Goal: Find specific page/section: Find specific page/section

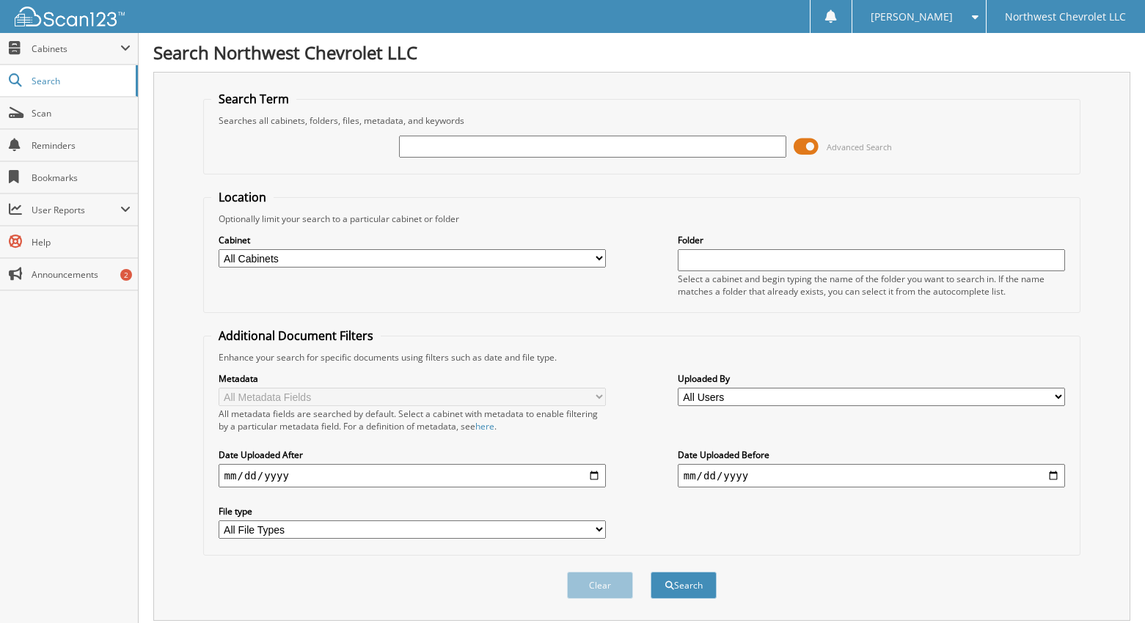
click at [406, 150] on input "text" at bounding box center [593, 147] width 388 height 22
type input "60042"
click at [650, 572] on button "Search" at bounding box center [683, 585] width 66 height 27
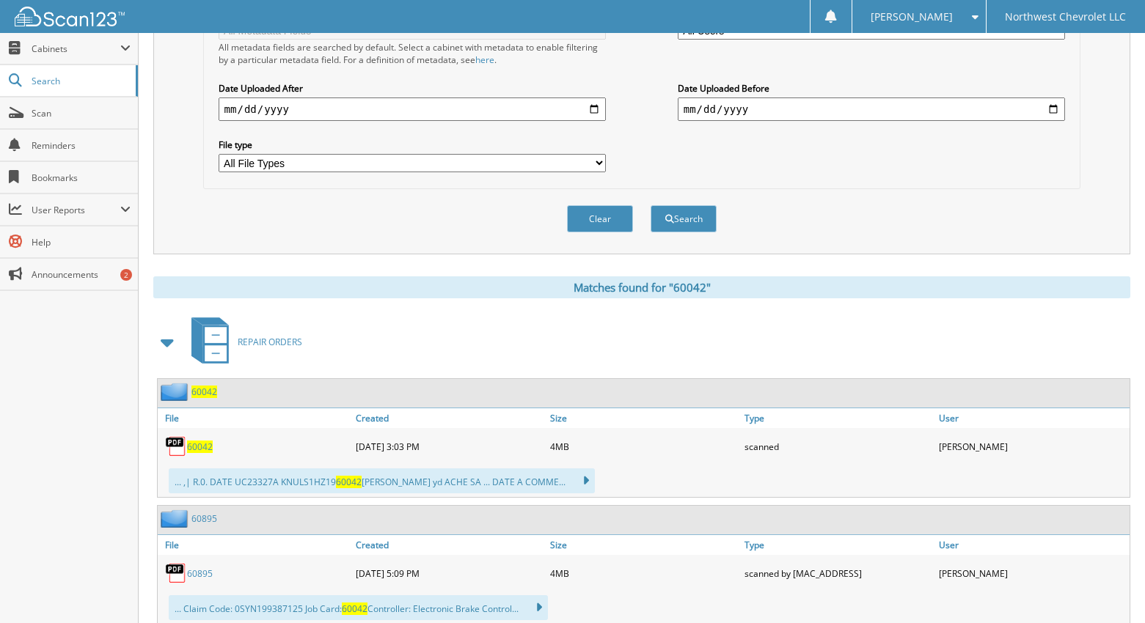
scroll to position [440, 0]
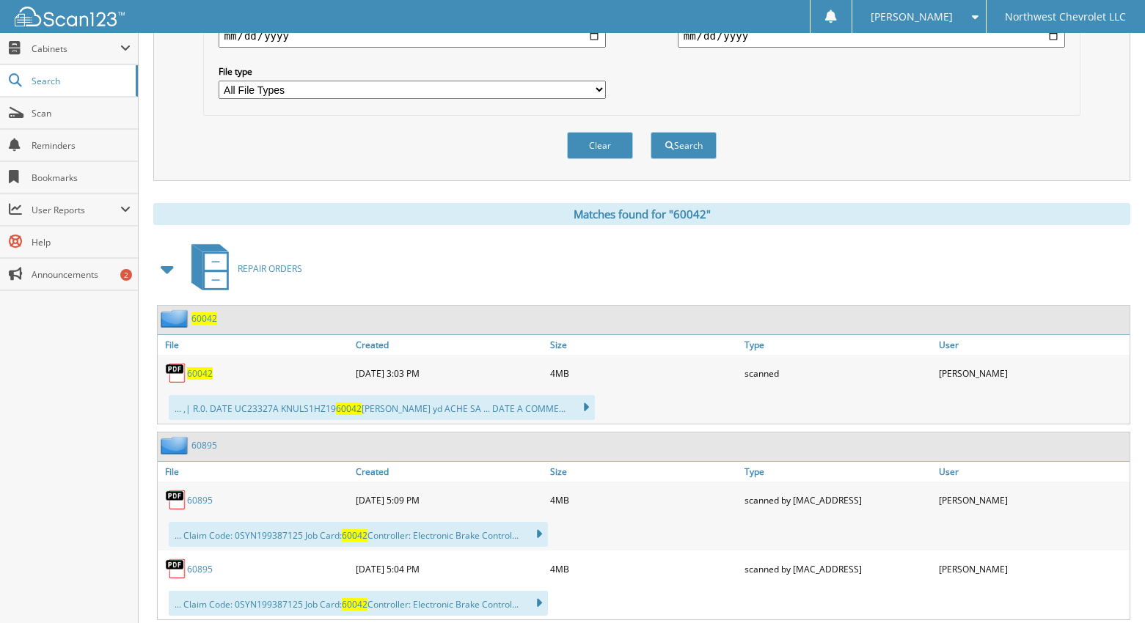
click at [202, 373] on span "60042" at bounding box center [200, 373] width 26 height 12
click at [202, 371] on span "60042" at bounding box center [200, 373] width 26 height 12
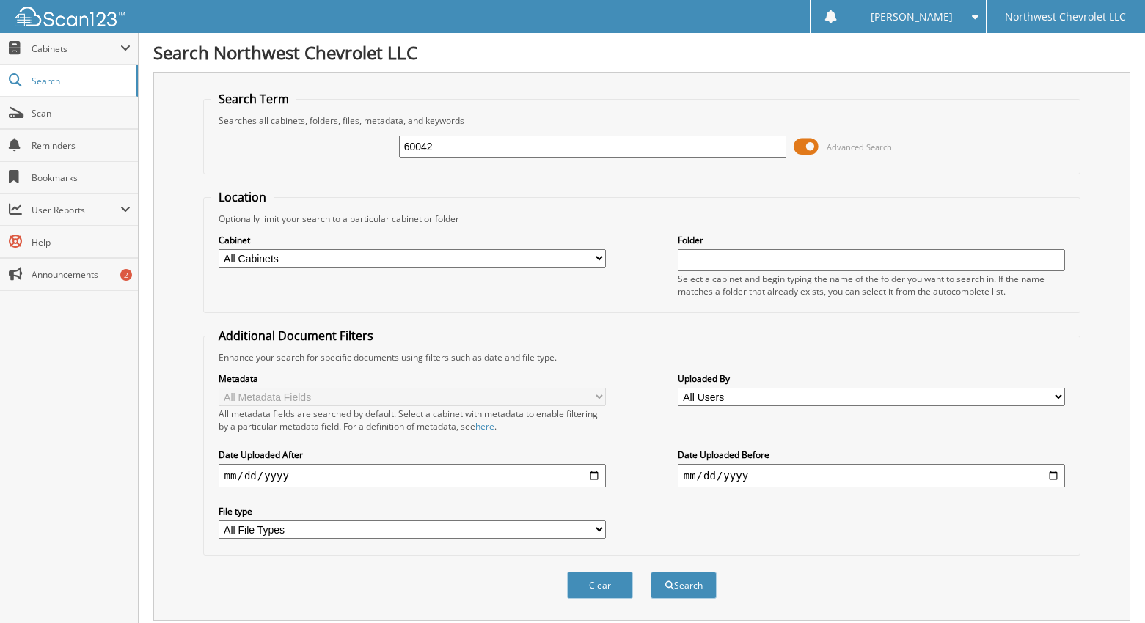
drag, startPoint x: 450, startPoint y: 145, endPoint x: 298, endPoint y: 170, distance: 153.8
click at [298, 170] on fieldset "Search Term Searches all cabinets, folders, files, metadata, and keywords 60042…" at bounding box center [642, 133] width 878 height 84
type input "60895"
click at [650, 572] on button "Search" at bounding box center [683, 585] width 66 height 27
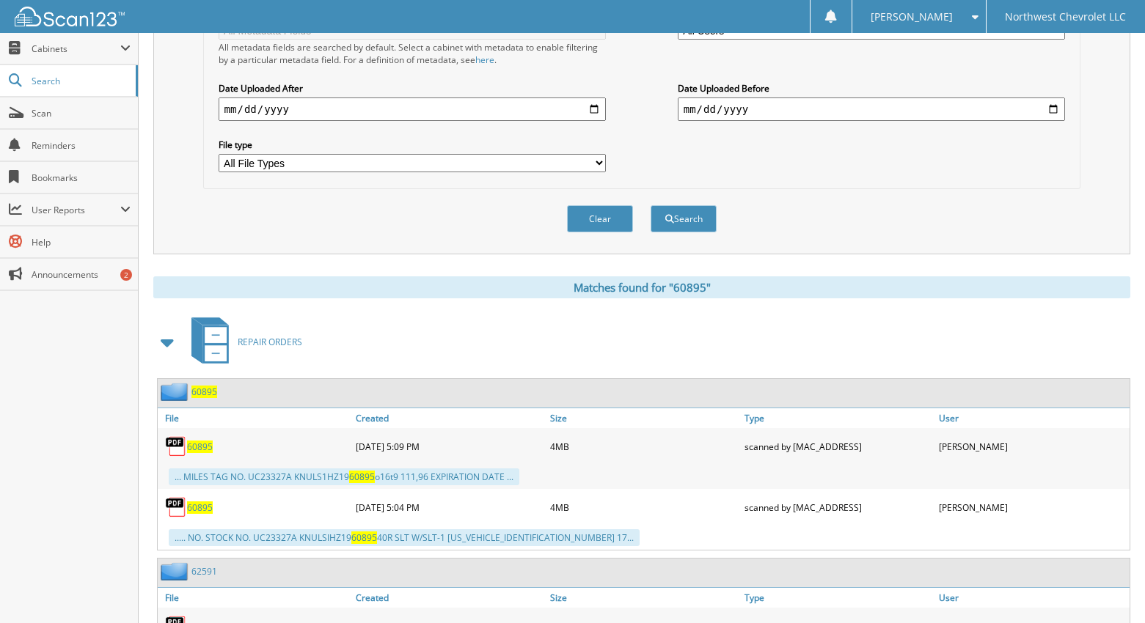
click at [200, 444] on span "60895" at bounding box center [200, 447] width 26 height 12
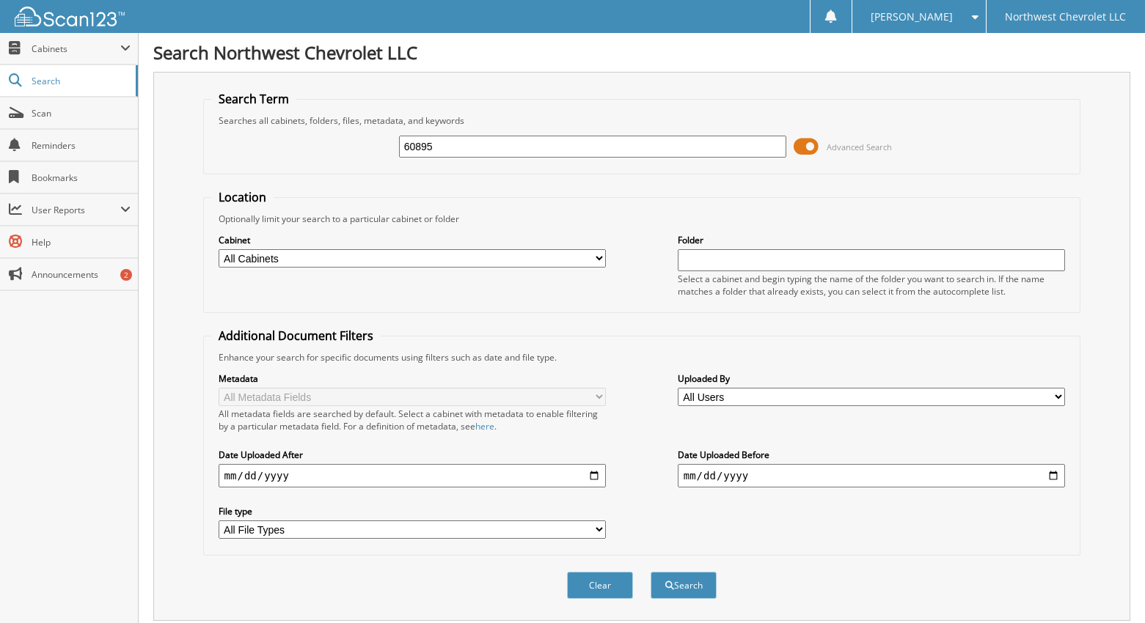
drag, startPoint x: 447, startPoint y: 147, endPoint x: 362, endPoint y: 177, distance: 90.2
click at [371, 175] on form "Search Term Searches all cabinets, folders, files, metadata, and keywords 60895…" at bounding box center [642, 353] width 878 height 524
click at [430, 148] on input "text" at bounding box center [593, 147] width 388 height 22
type input "92591"
click at [650, 572] on button "Search" at bounding box center [683, 585] width 66 height 27
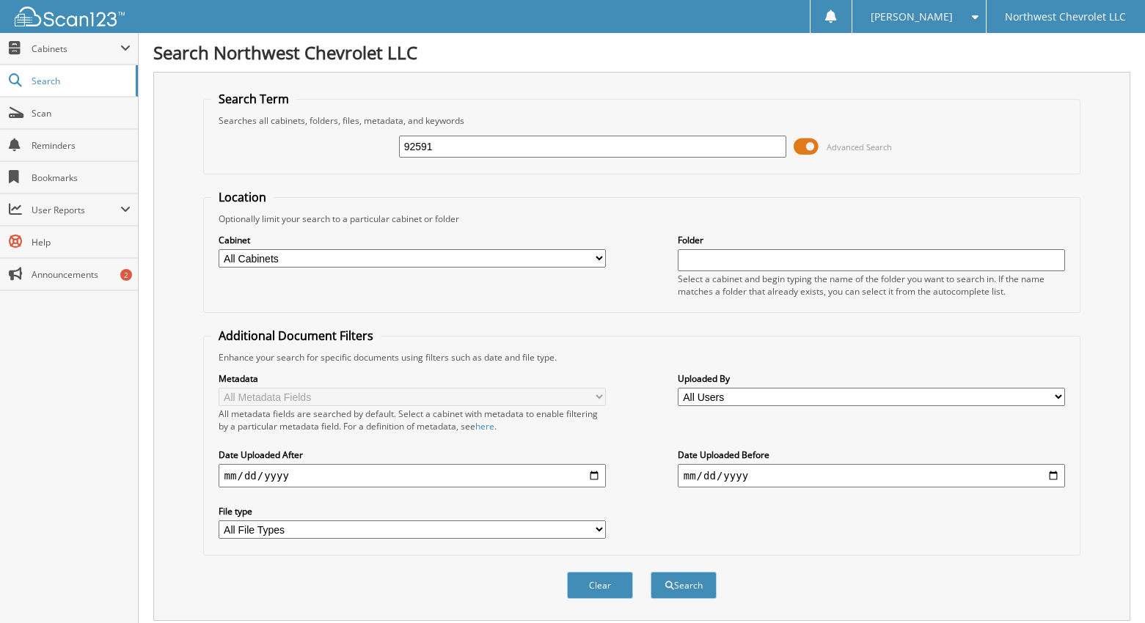
scroll to position [293, 0]
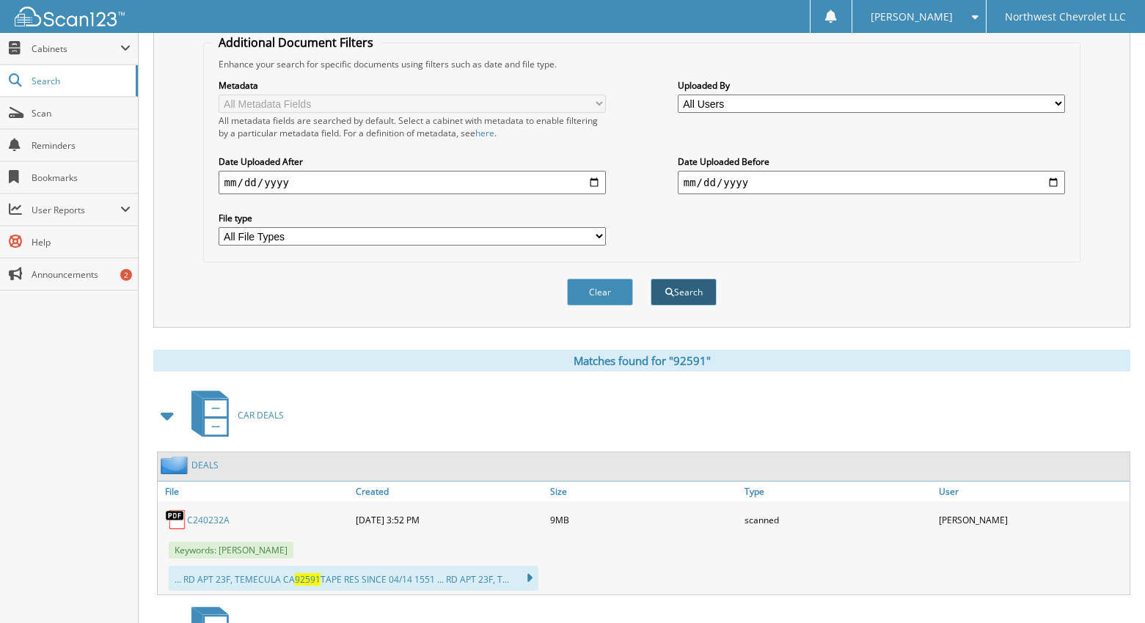
click at [697, 299] on button "Search" at bounding box center [683, 292] width 66 height 27
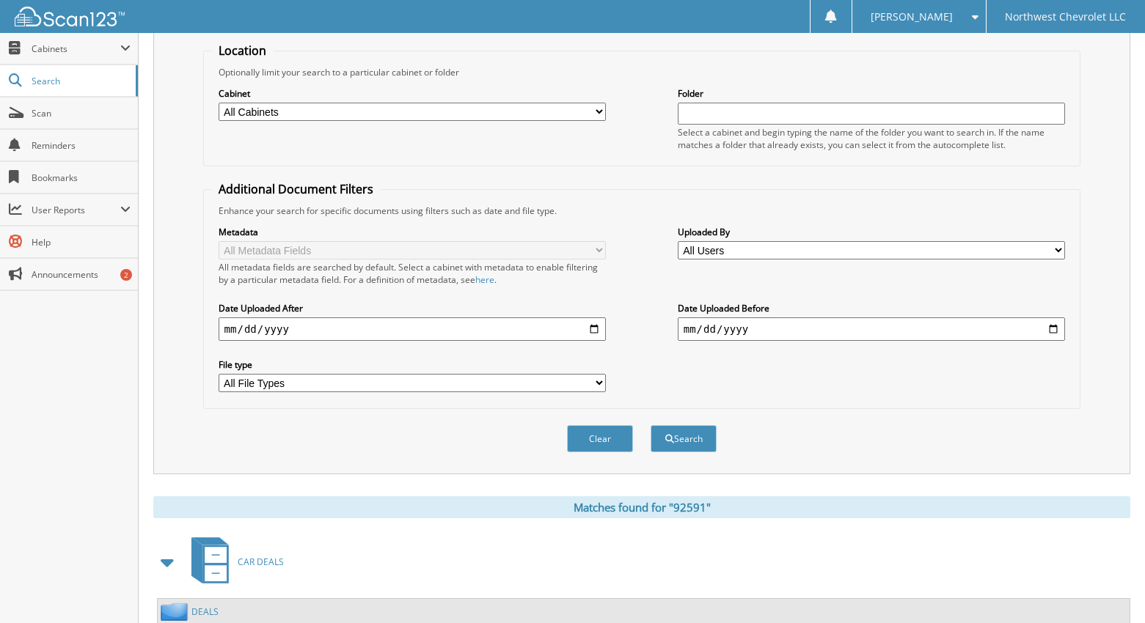
scroll to position [293, 0]
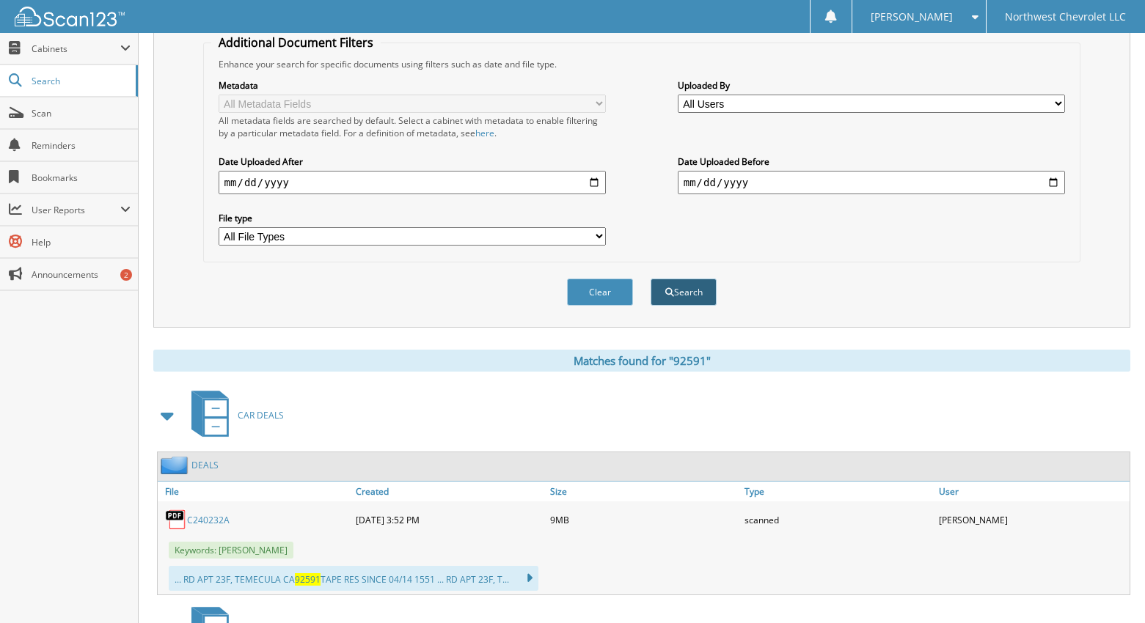
click at [688, 296] on button "Search" at bounding box center [683, 292] width 66 height 27
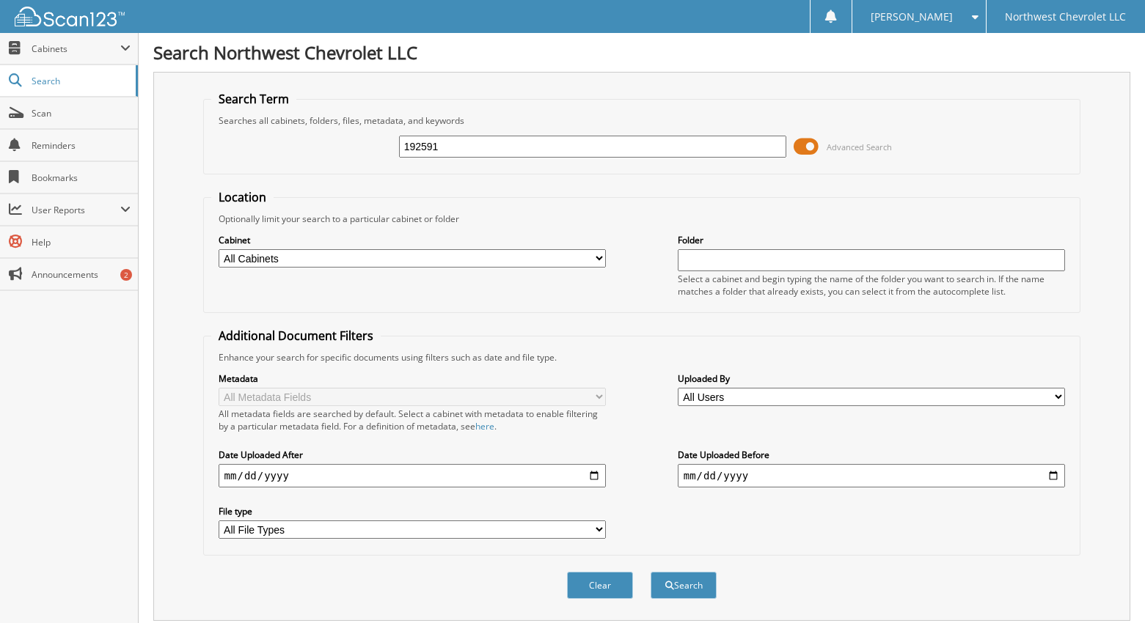
type input "192591"
click at [581, 144] on input "text" at bounding box center [593, 147] width 388 height 22
type input "60895"
click at [650, 572] on button "Search" at bounding box center [683, 585] width 66 height 27
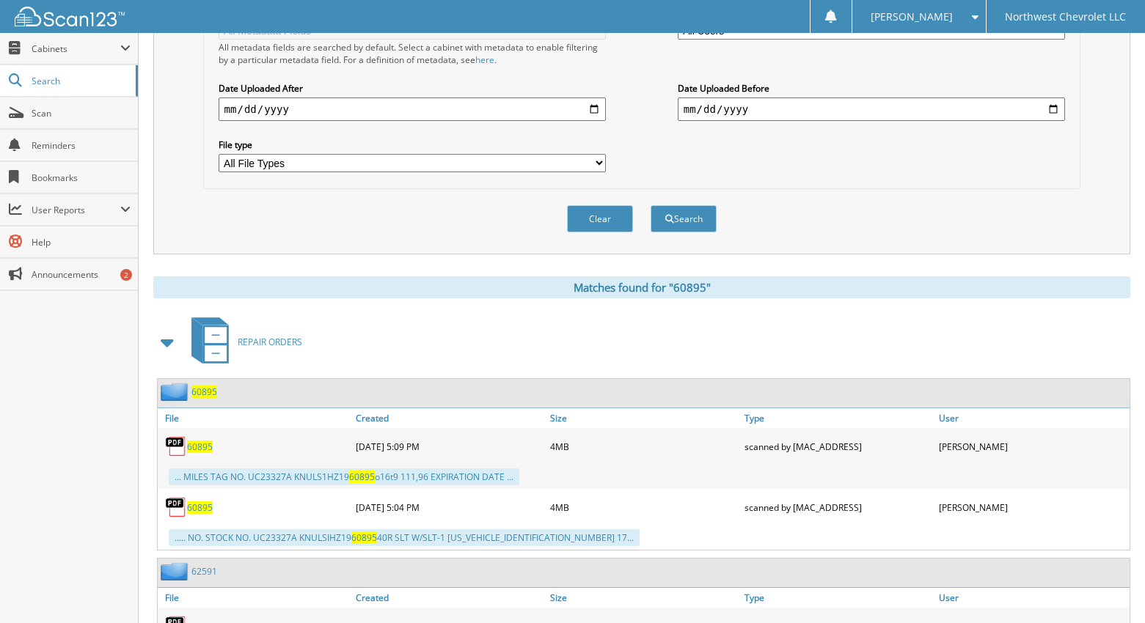
click at [200, 445] on span "60895" at bounding box center [200, 447] width 26 height 12
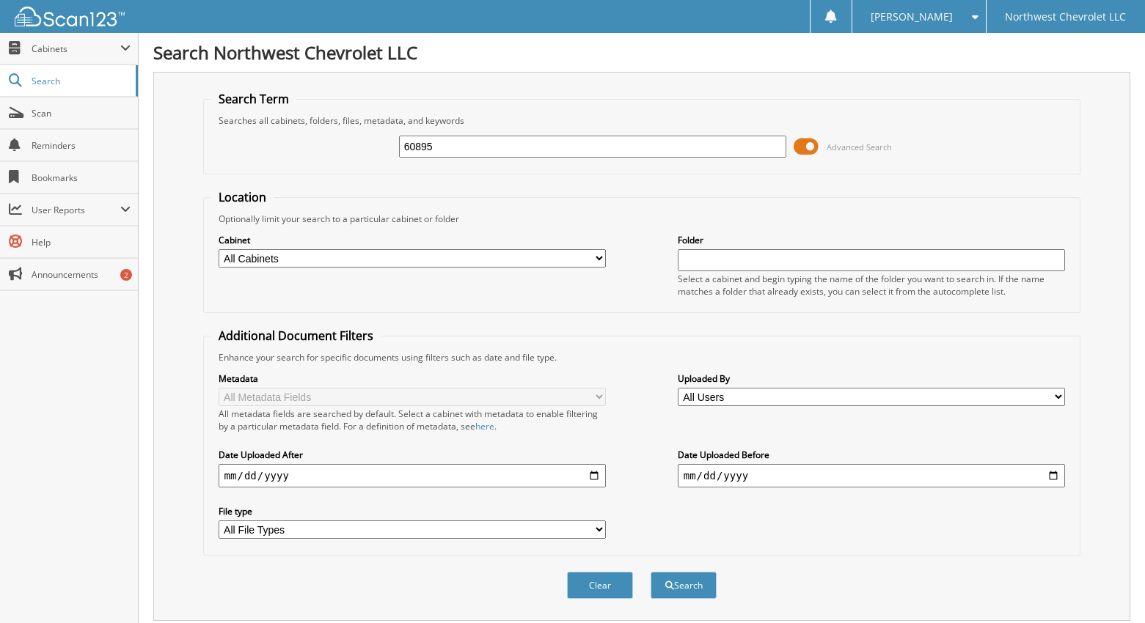
drag, startPoint x: 469, startPoint y: 142, endPoint x: 204, endPoint y: 147, distance: 264.8
click at [213, 150] on div "60895 Advanced Search" at bounding box center [642, 147] width 862 height 40
type input "62591"
click at [650, 572] on button "Search" at bounding box center [683, 585] width 66 height 27
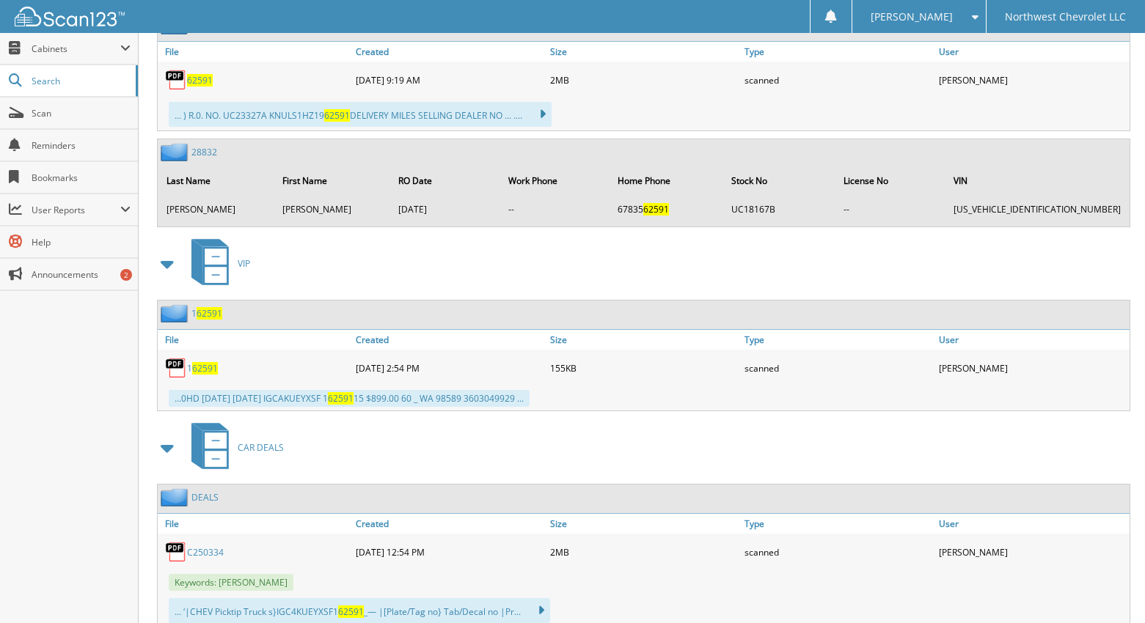
scroll to position [513, 0]
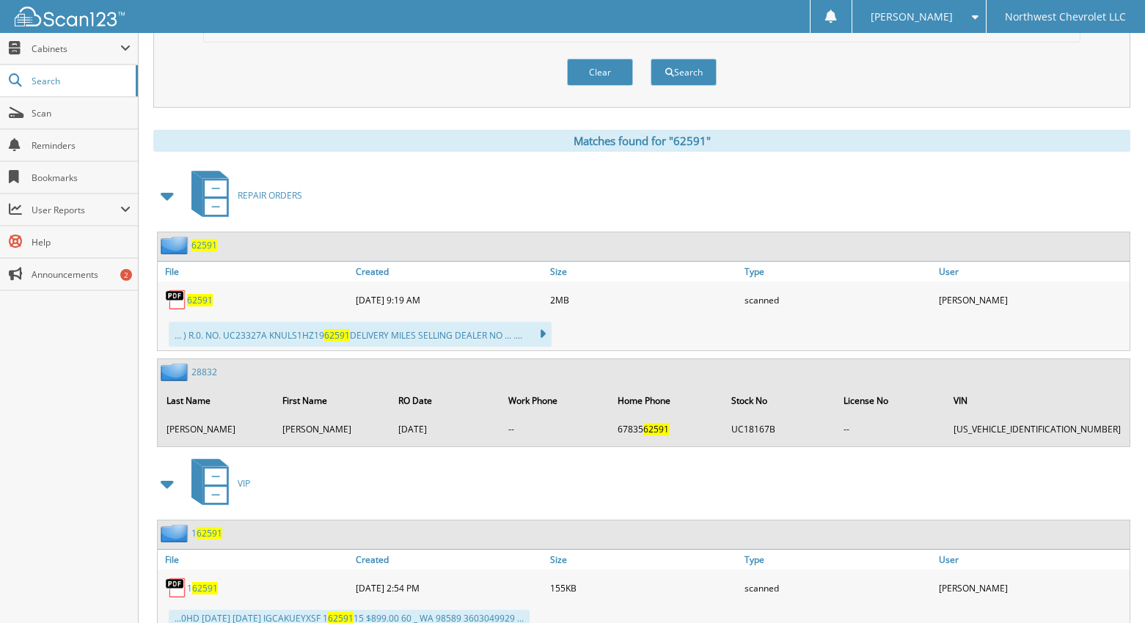
click at [198, 301] on span "62591" at bounding box center [200, 300] width 26 height 12
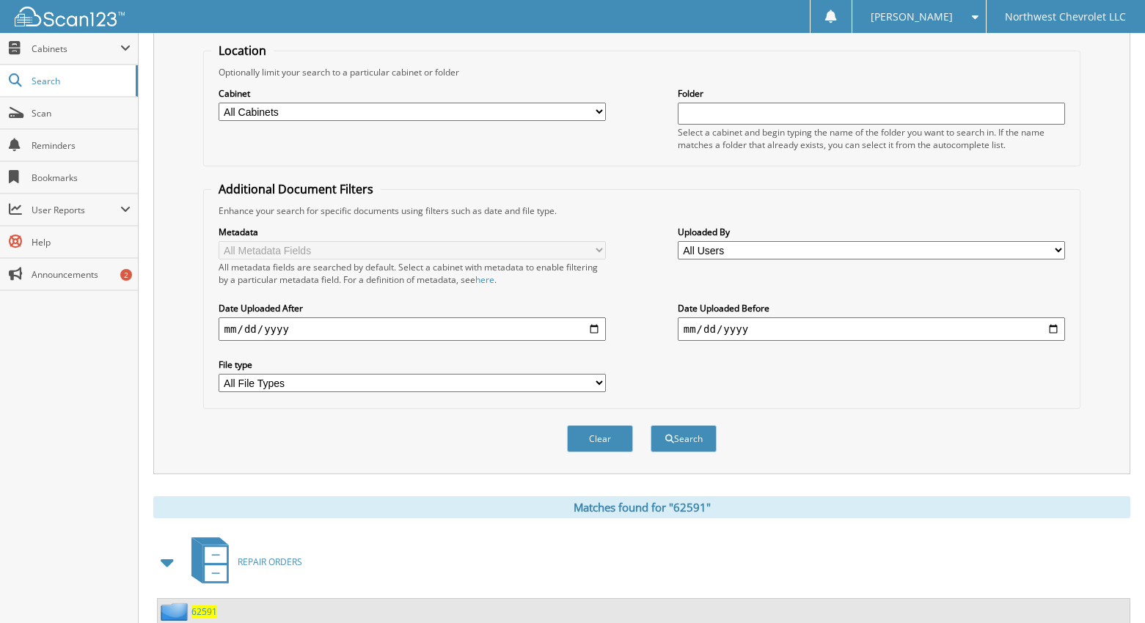
scroll to position [0, 0]
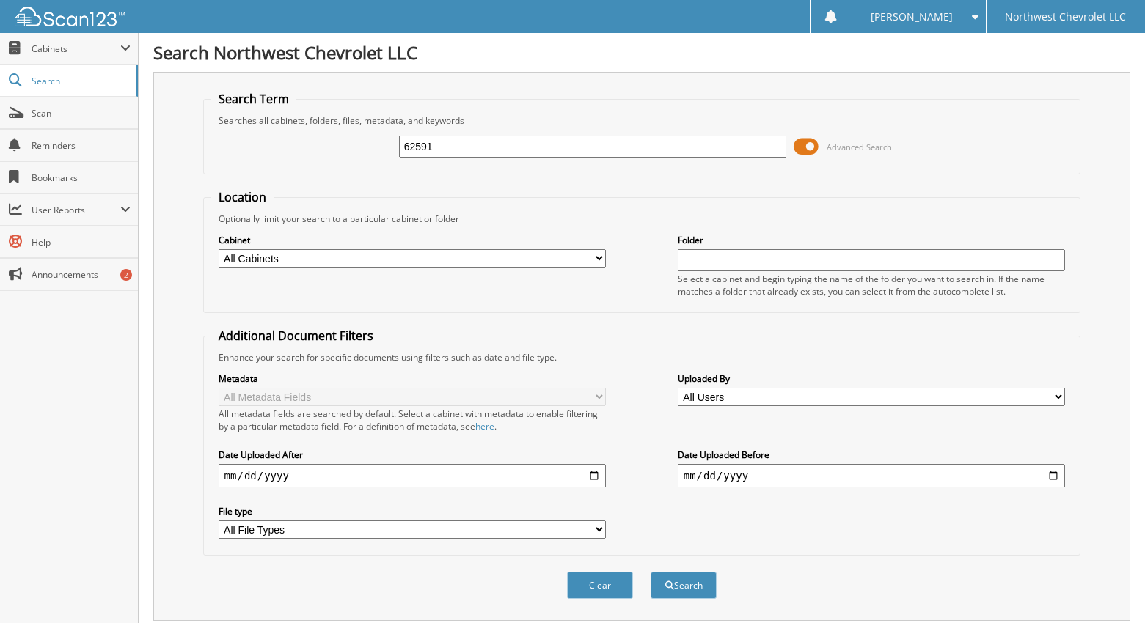
drag, startPoint x: 455, startPoint y: 147, endPoint x: 211, endPoint y: 165, distance: 244.9
click at [255, 164] on div "62591 Advanced Search" at bounding box center [642, 147] width 862 height 40
type input "60895"
click at [650, 572] on button "Search" at bounding box center [683, 585] width 66 height 27
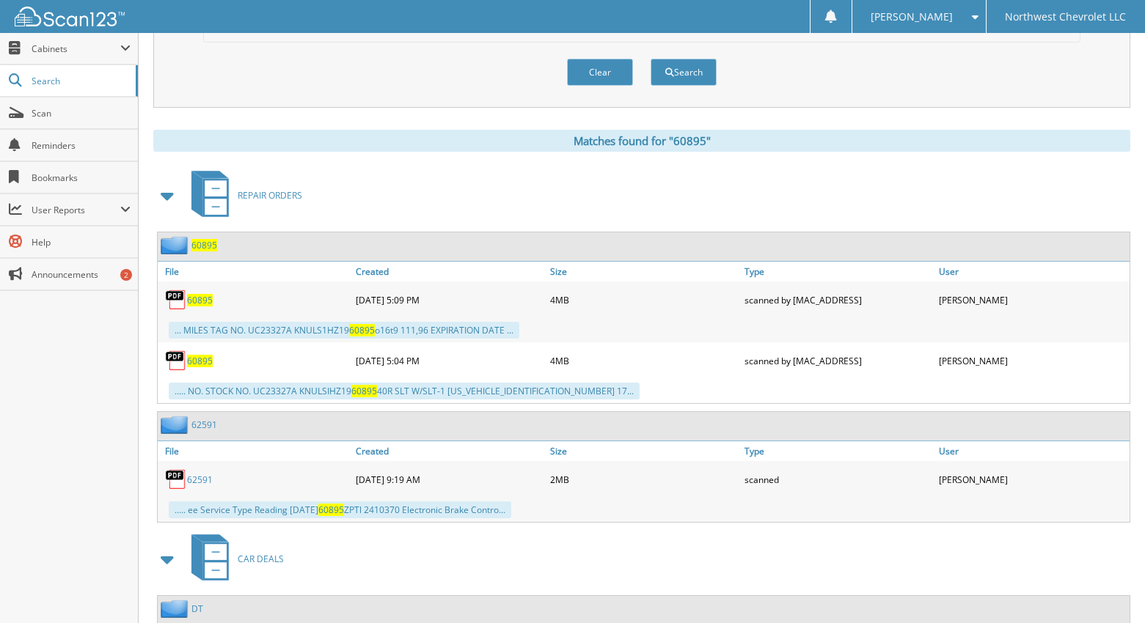
click at [202, 359] on span "60895" at bounding box center [200, 361] width 26 height 12
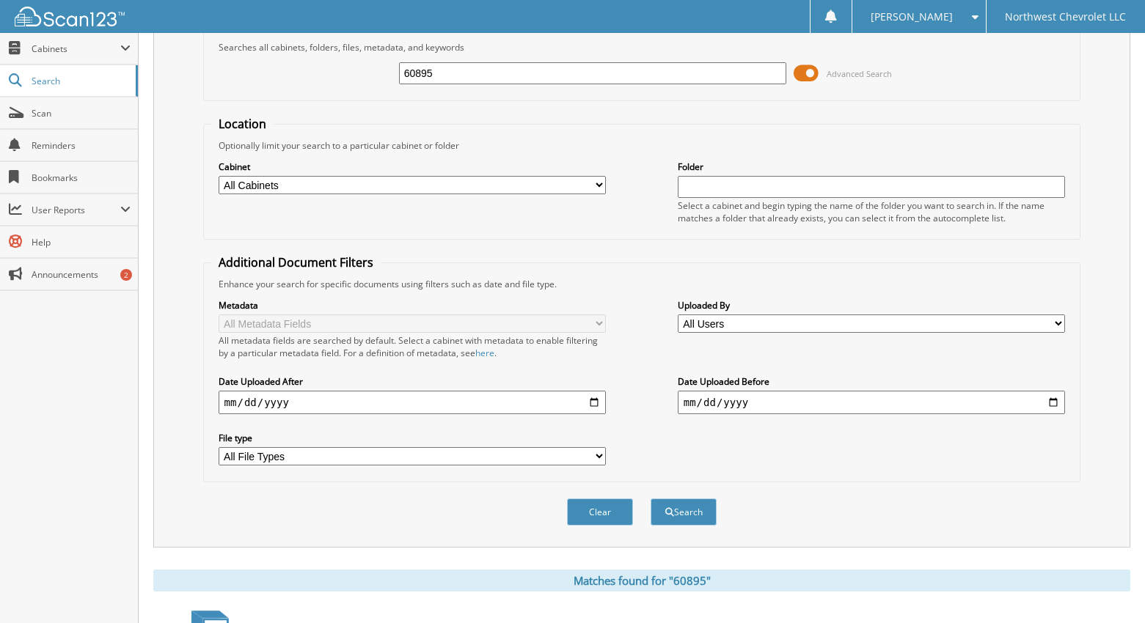
scroll to position [0, 0]
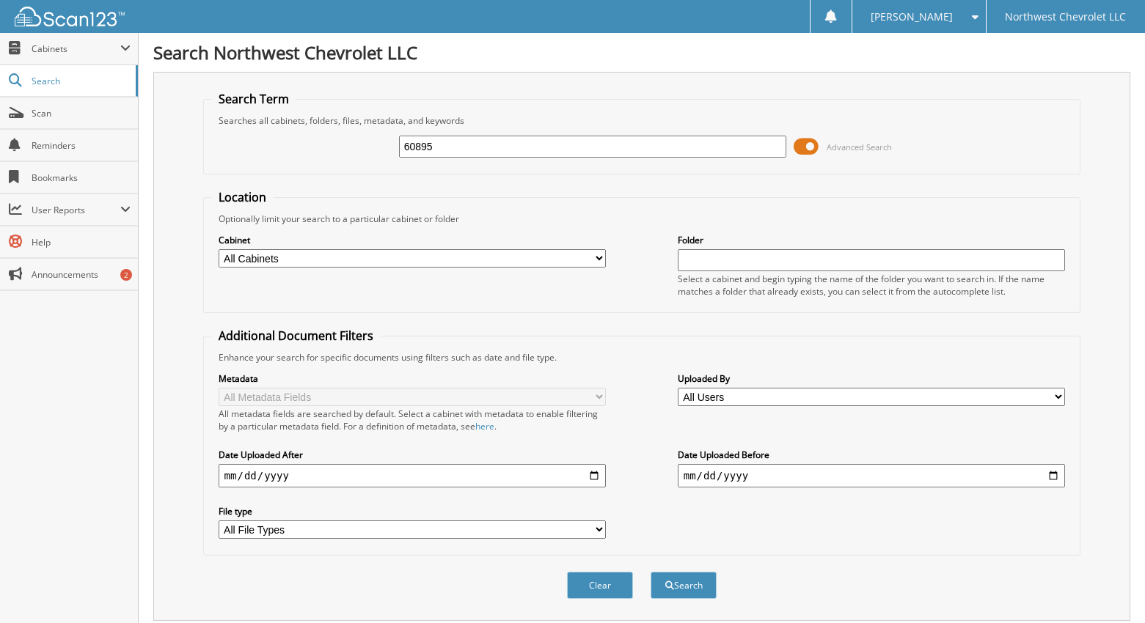
click at [463, 147] on input "60895" at bounding box center [593, 147] width 388 height 22
drag, startPoint x: 461, startPoint y: 148, endPoint x: 347, endPoint y: 175, distance: 117.4
click at [347, 175] on form "Search Term Searches all cabinets, folders, files, metadata, and keywords 60895…" at bounding box center [642, 353] width 878 height 524
click at [414, 144] on input "6" at bounding box center [593, 147] width 388 height 22
type input "60042"
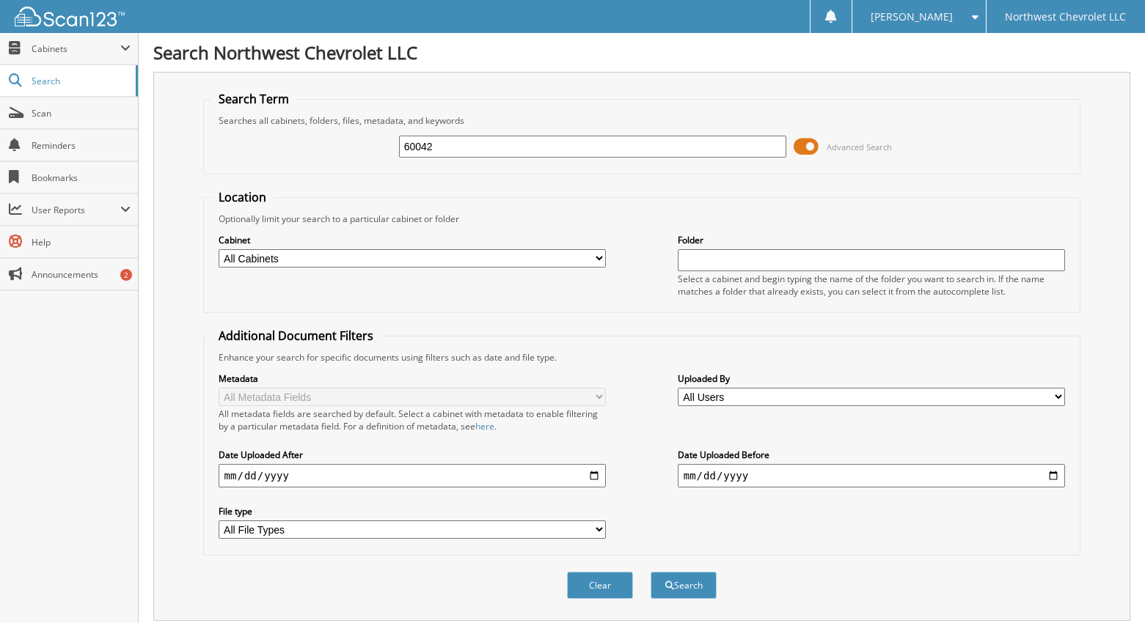
click at [650, 572] on button "Search" at bounding box center [683, 585] width 66 height 27
click at [689, 588] on button "Search" at bounding box center [683, 585] width 66 height 27
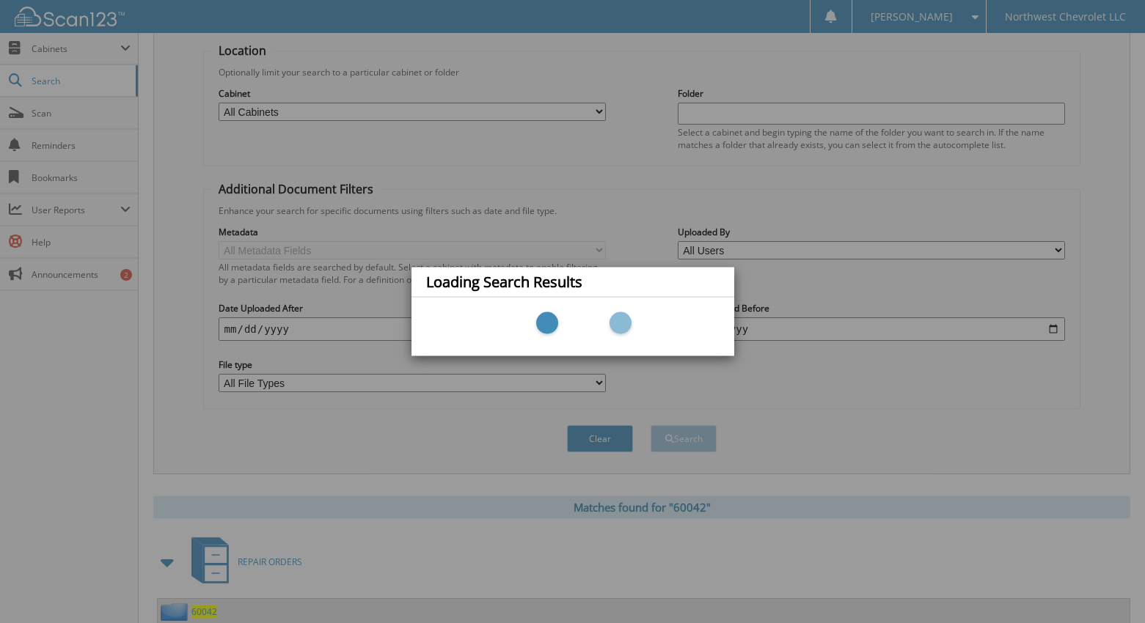
scroll to position [440, 0]
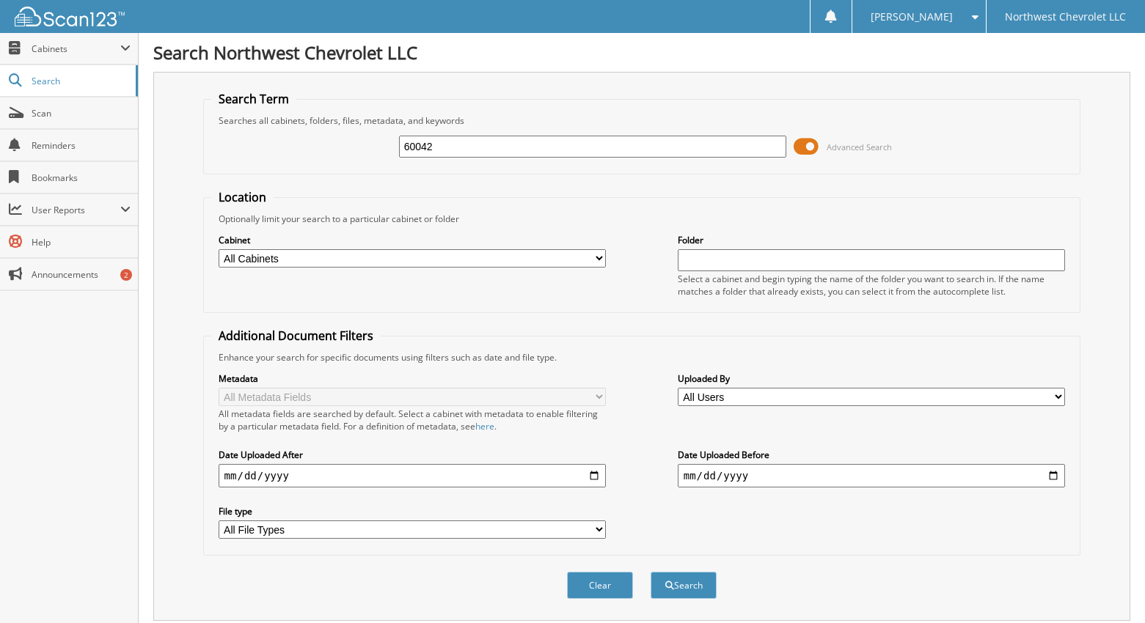
scroll to position [440, 0]
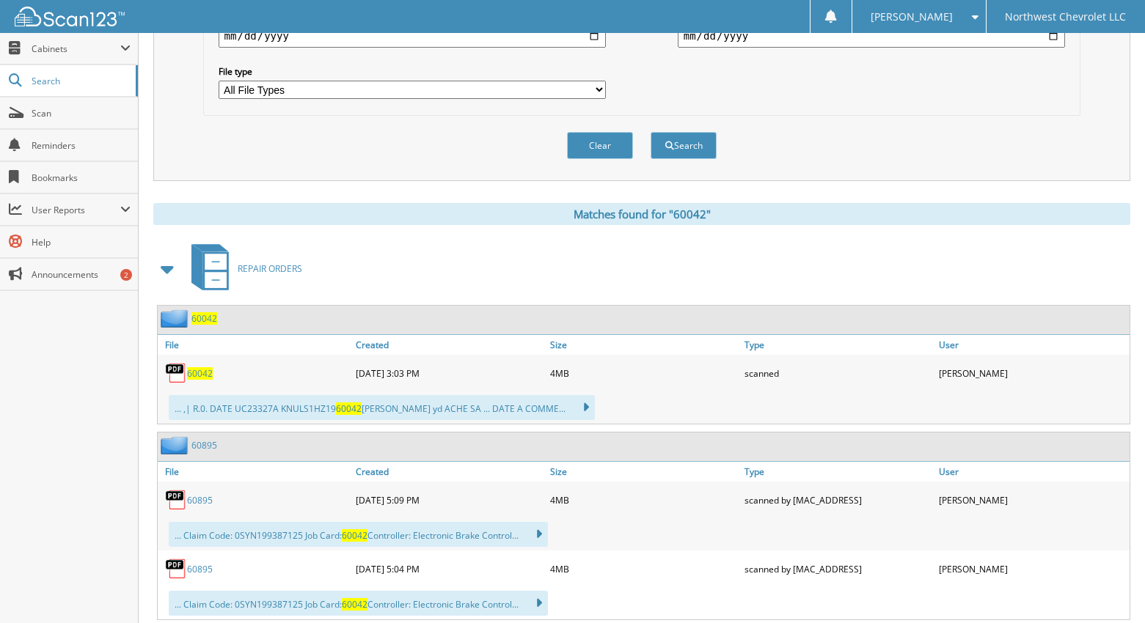
click at [195, 374] on span "60042" at bounding box center [200, 373] width 26 height 12
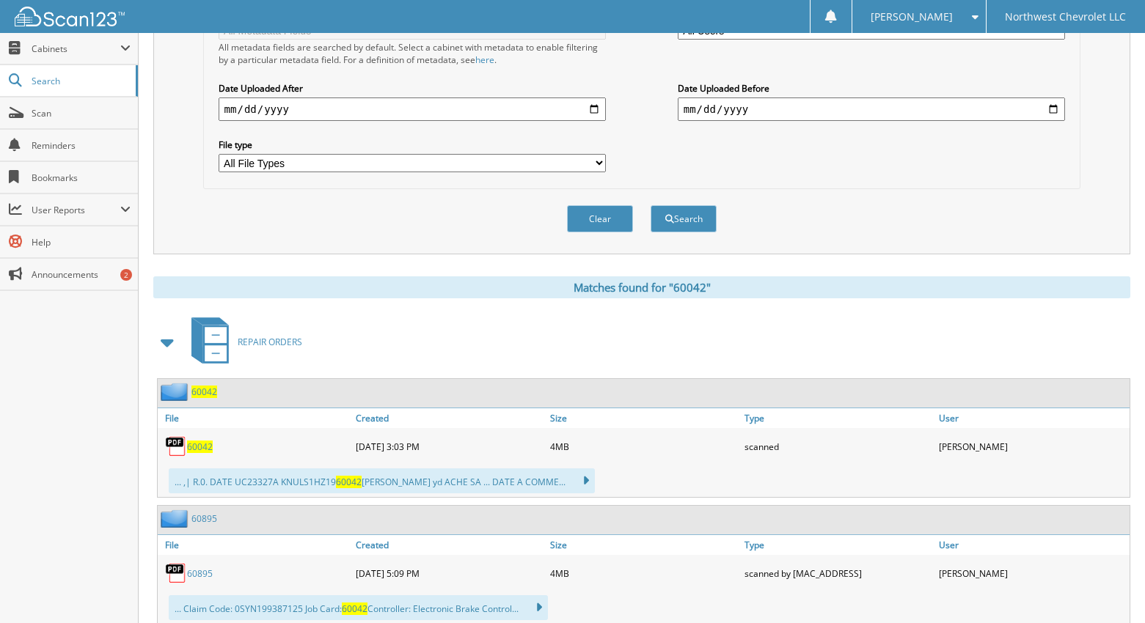
scroll to position [0, 0]
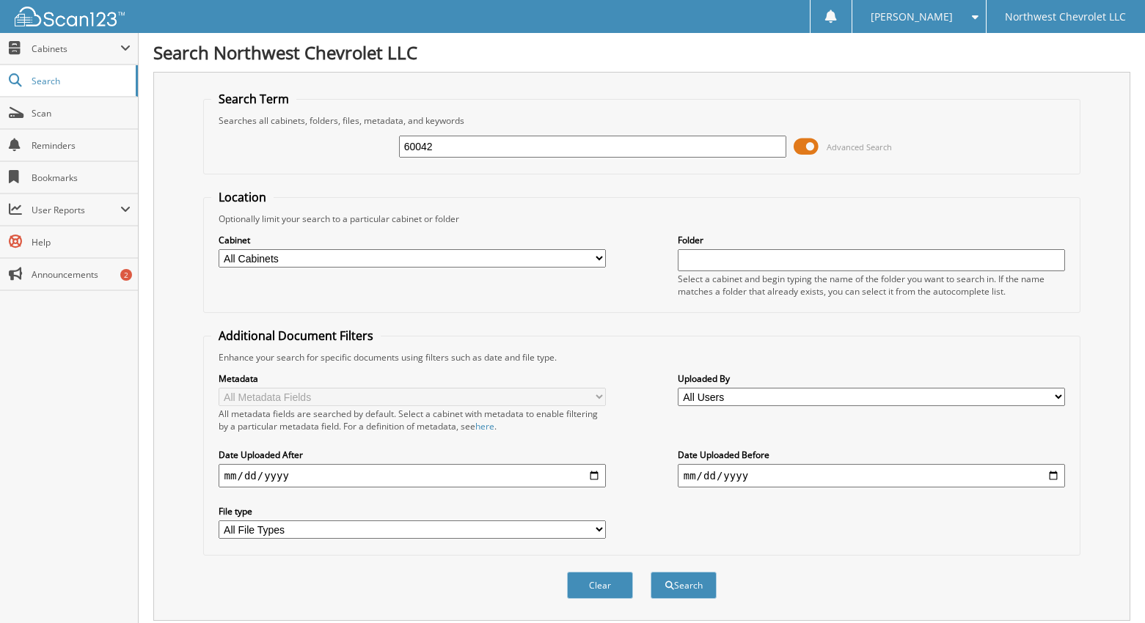
drag, startPoint x: 483, startPoint y: 154, endPoint x: 286, endPoint y: 177, distance: 197.8
click at [286, 177] on form "Search Term Searches all cabinets, folders, files, metadata, and keywords 60042…" at bounding box center [642, 353] width 878 height 524
type input "\"
type input "60895"
click at [650, 572] on button "Search" at bounding box center [683, 585] width 66 height 27
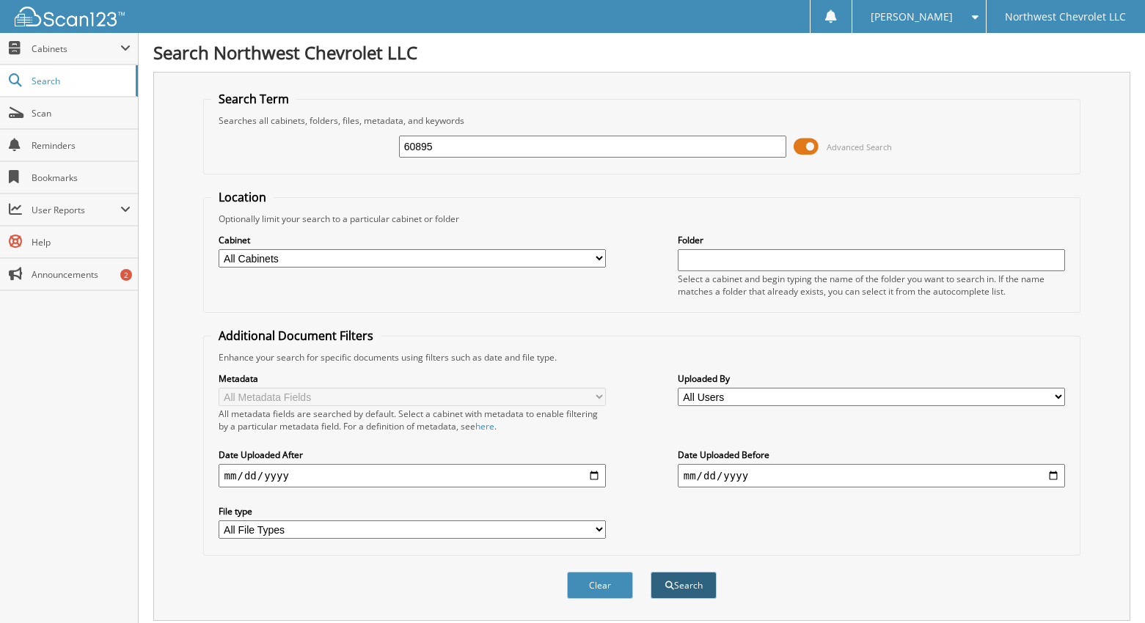
click at [693, 581] on button "Search" at bounding box center [683, 585] width 66 height 27
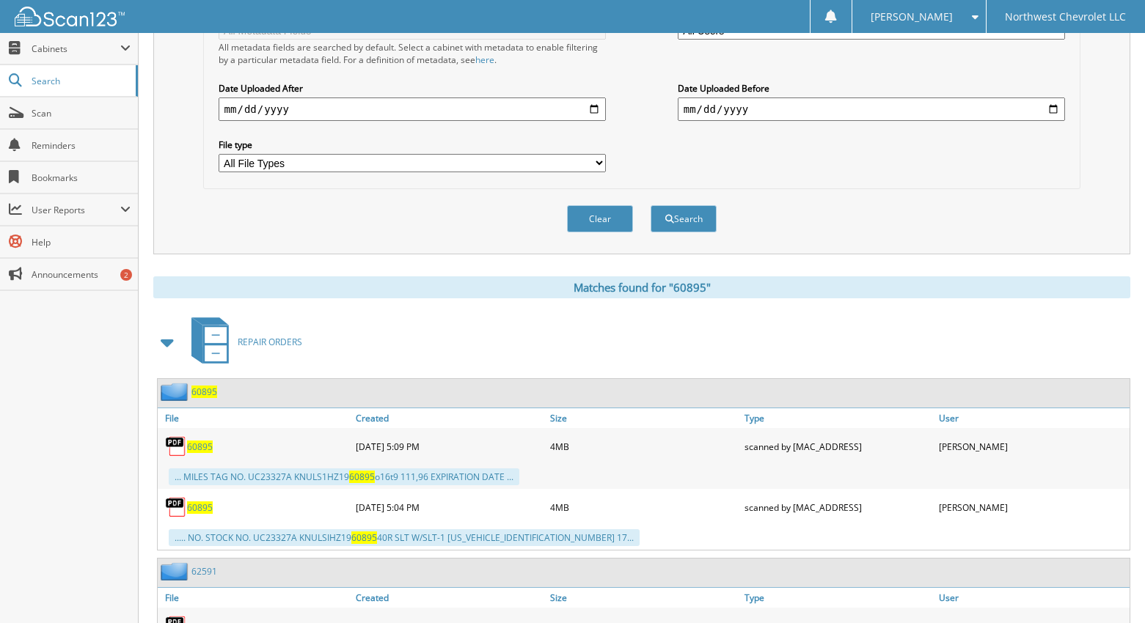
scroll to position [513, 0]
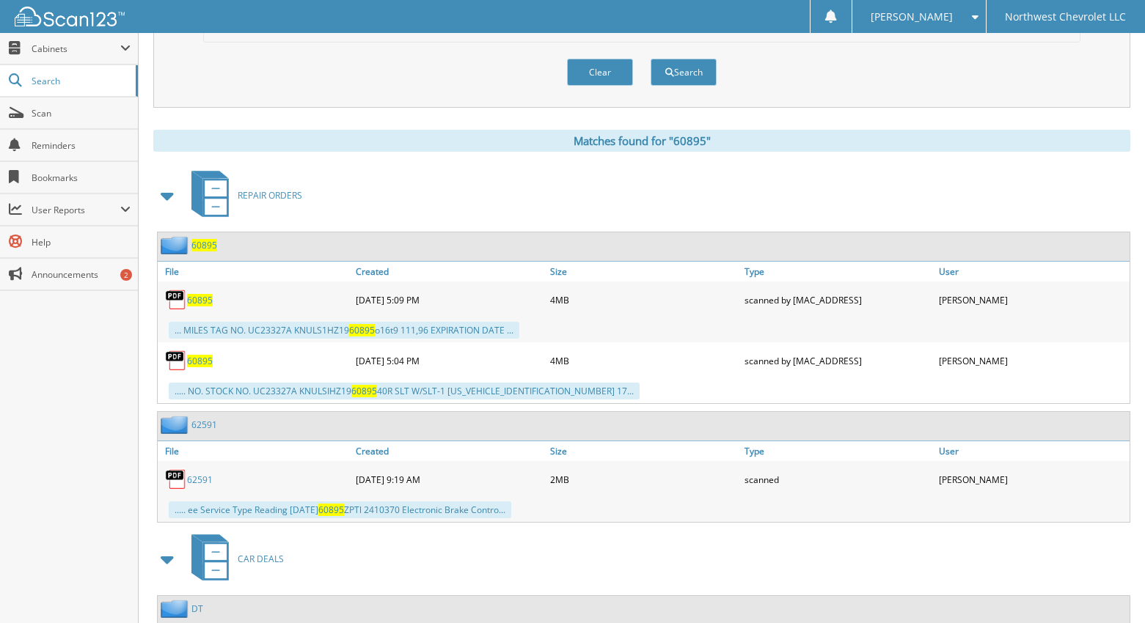
click at [196, 301] on span "60895" at bounding box center [200, 300] width 26 height 12
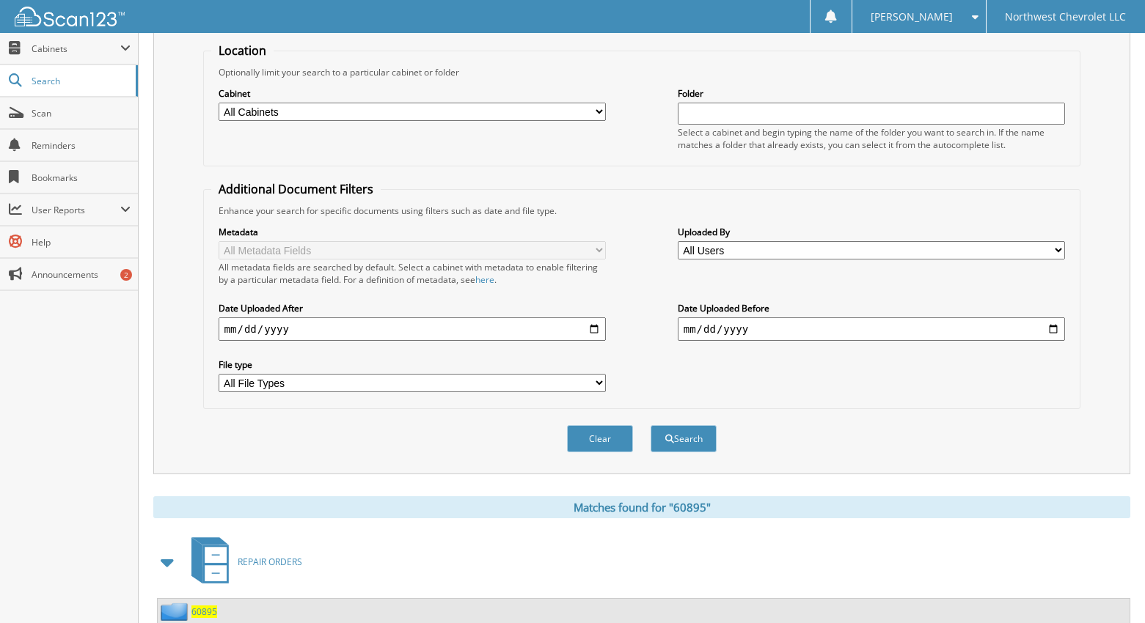
scroll to position [0, 0]
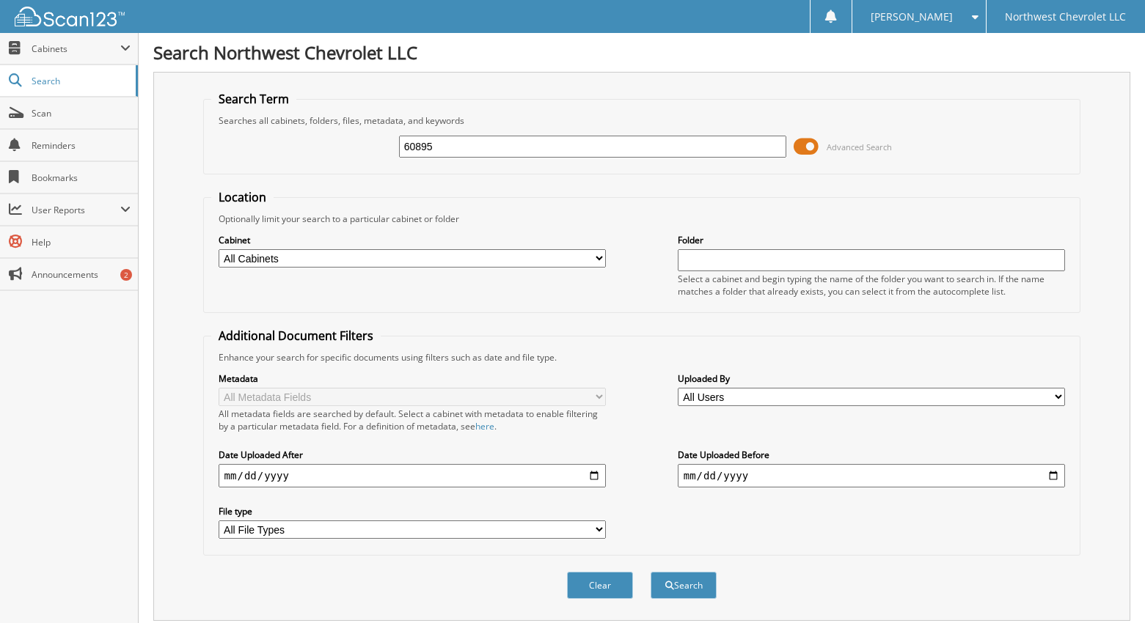
drag, startPoint x: 455, startPoint y: 145, endPoint x: 290, endPoint y: 186, distance: 170.6
click at [293, 185] on form "Search Term Searches all cabinets, folders, files, metadata, and keywords 60895…" at bounding box center [642, 353] width 878 height 524
type input "62951"
click at [650, 572] on button "Search" at bounding box center [683, 585] width 66 height 27
click at [691, 577] on button "Search" at bounding box center [683, 585] width 66 height 27
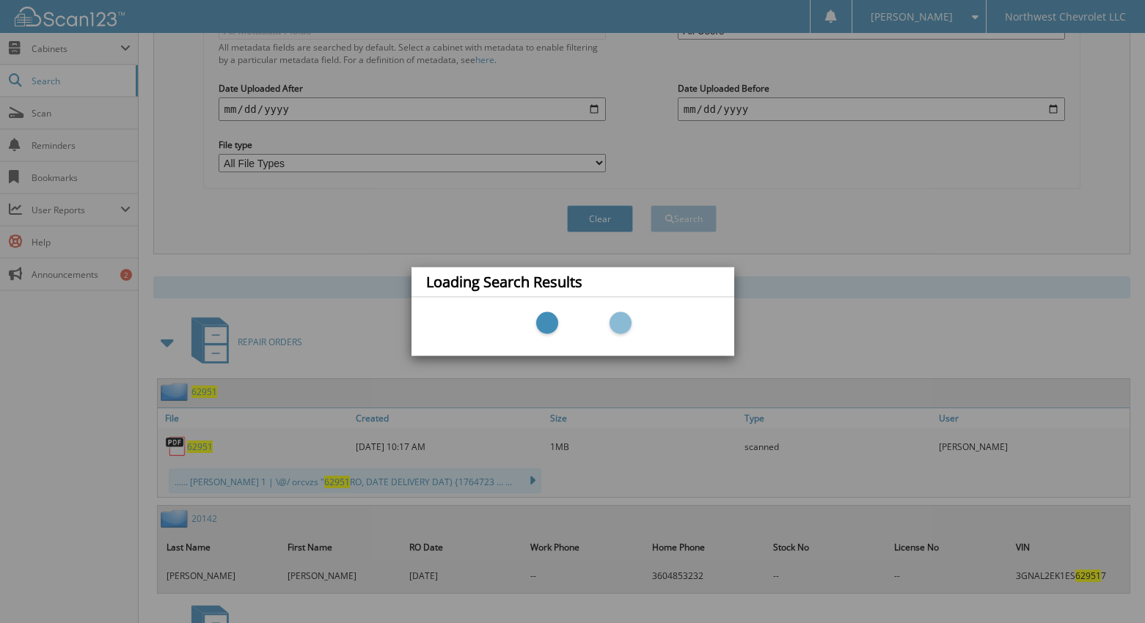
scroll to position [566, 0]
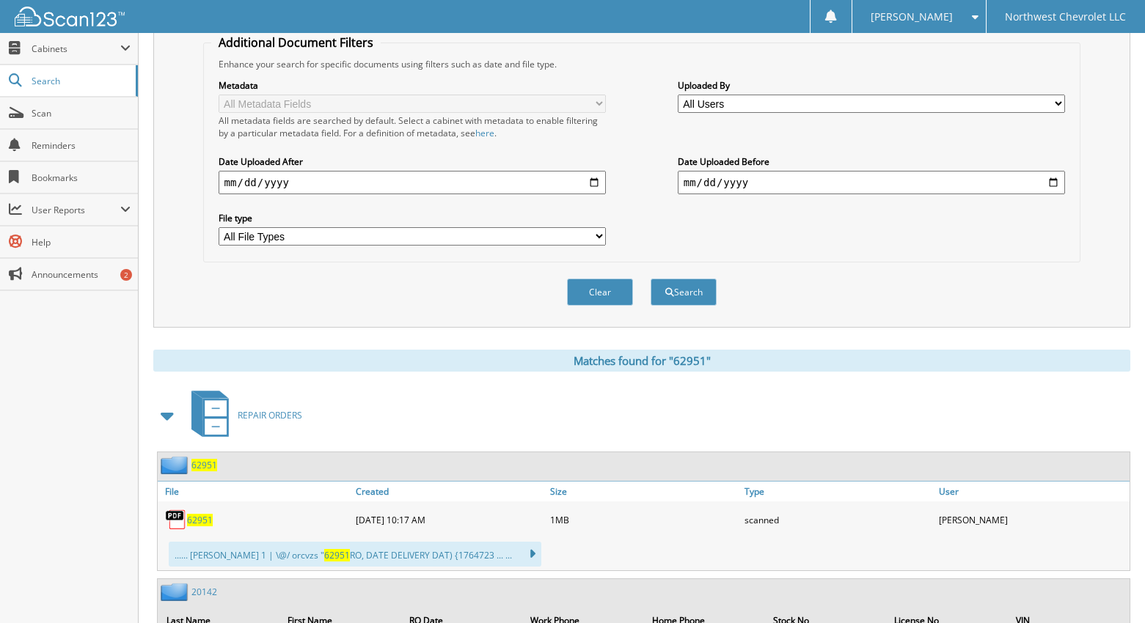
scroll to position [513, 0]
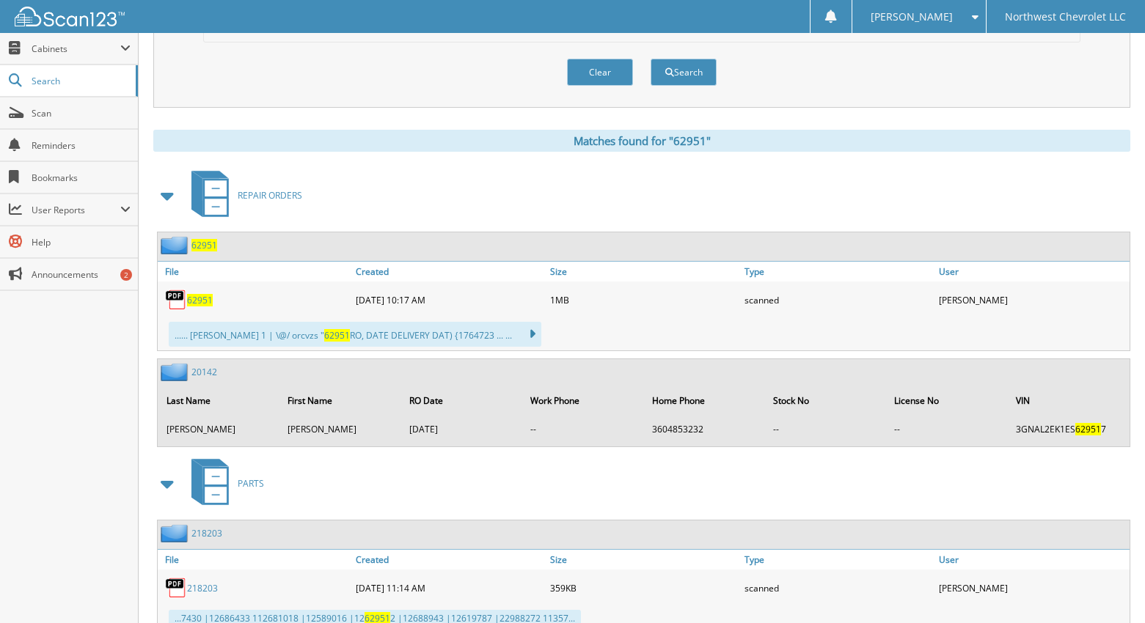
click at [194, 299] on span "62951" at bounding box center [200, 300] width 26 height 12
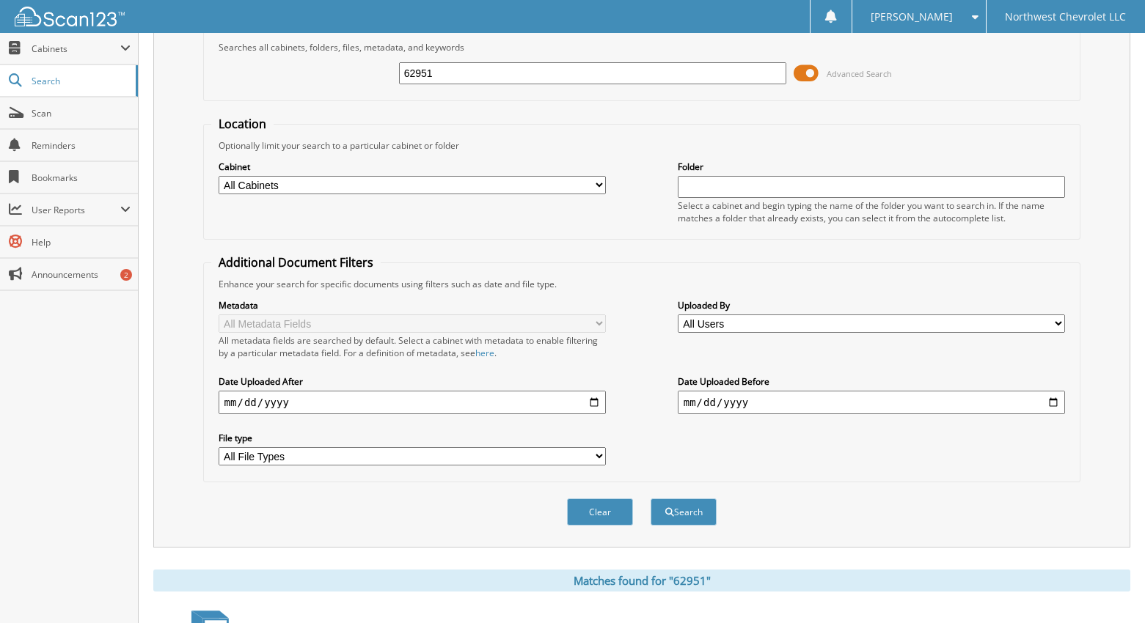
scroll to position [0, 0]
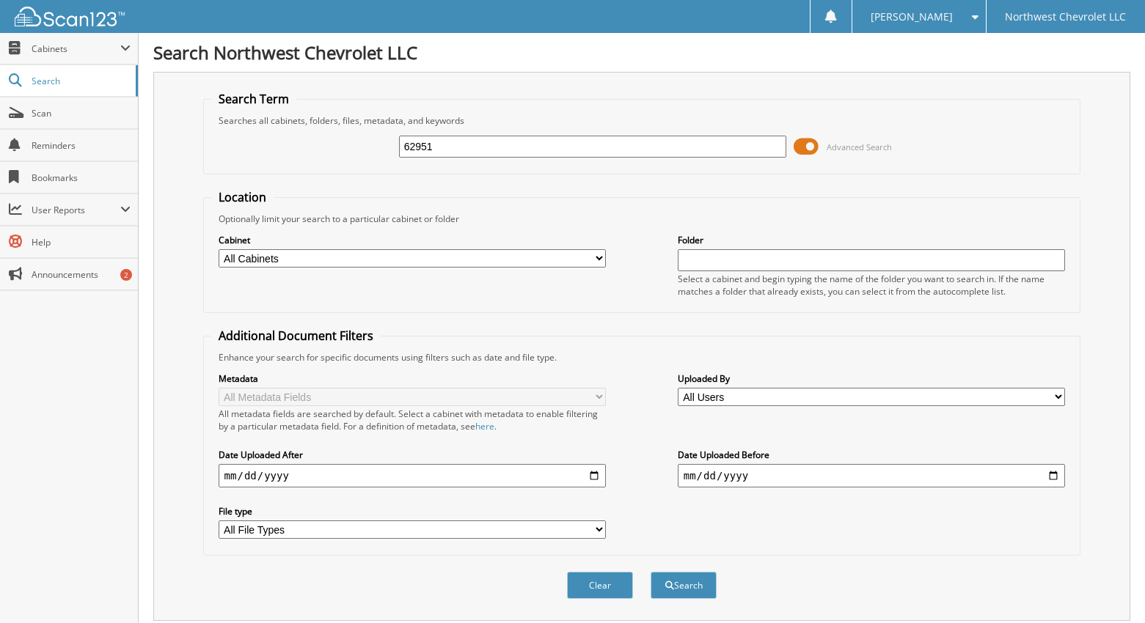
drag, startPoint x: 449, startPoint y: 148, endPoint x: 301, endPoint y: 175, distance: 150.5
click at [314, 174] on fieldset "Search Term Searches all cabinets, folders, files, metadata, and keywords 62951…" at bounding box center [642, 133] width 878 height 84
type input "62591"
click at [650, 572] on button "Search" at bounding box center [683, 585] width 66 height 27
click at [678, 584] on button "Search" at bounding box center [683, 585] width 66 height 27
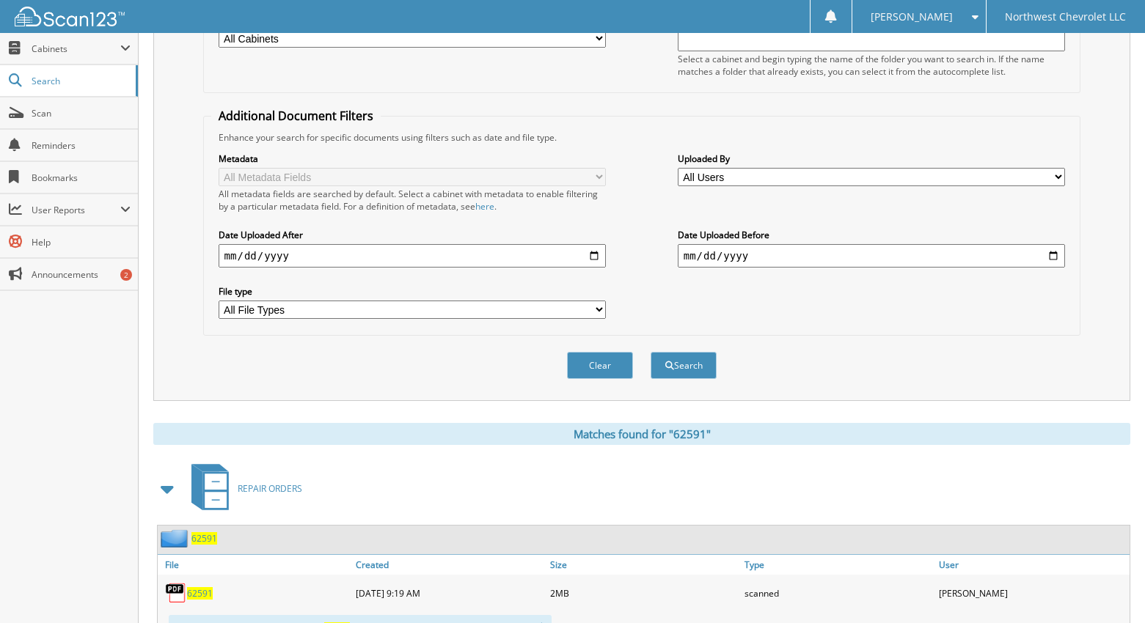
scroll to position [513, 0]
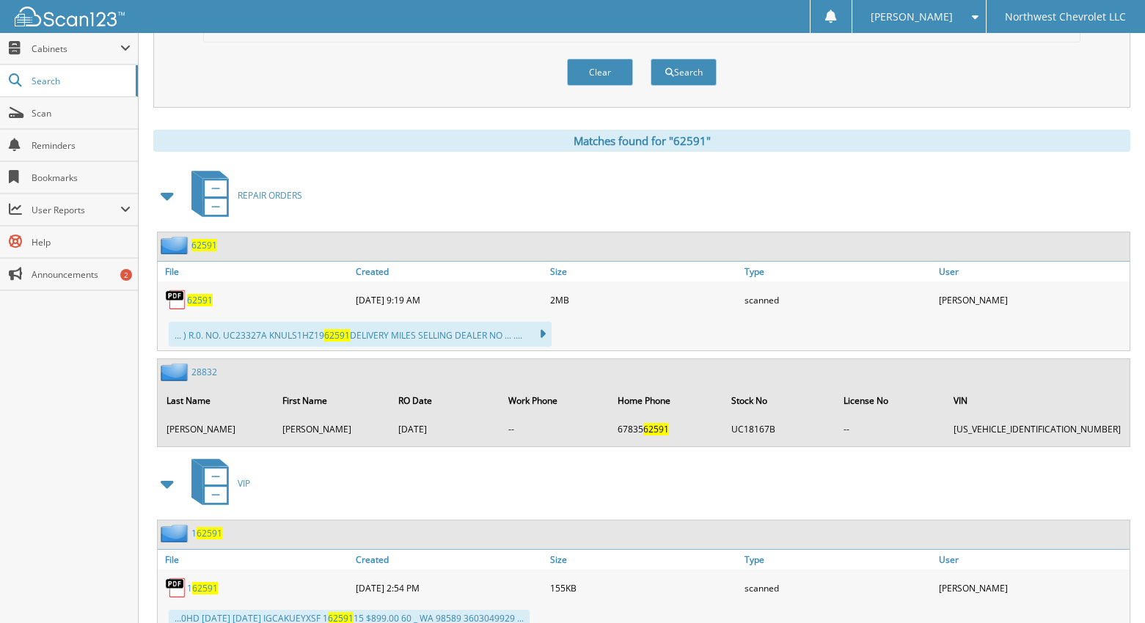
click at [202, 298] on span "62591" at bounding box center [200, 300] width 26 height 12
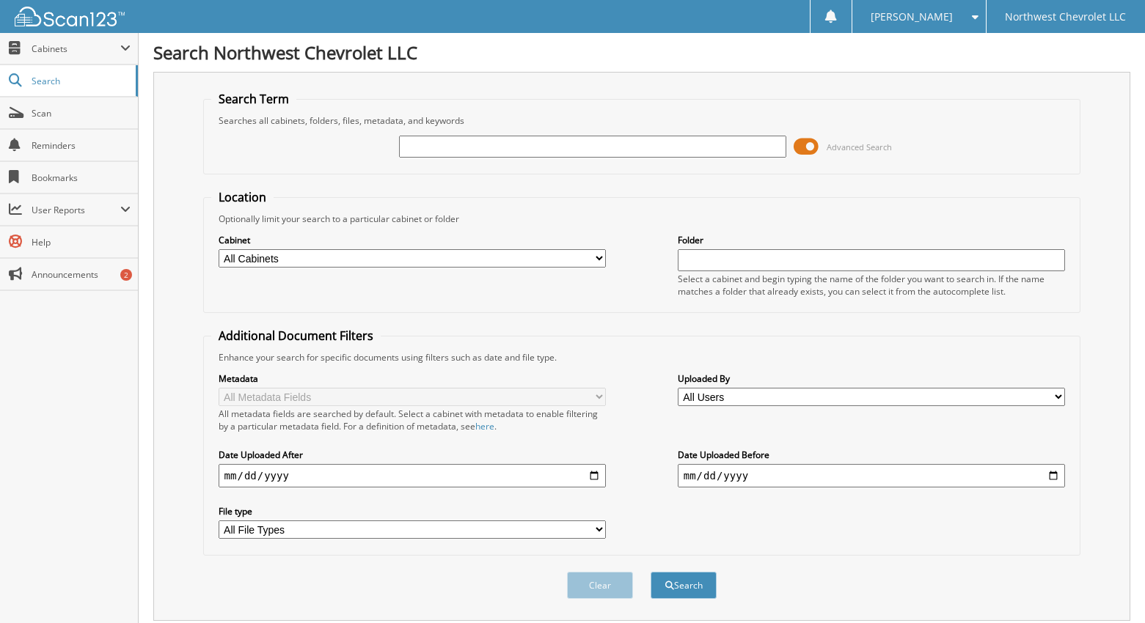
click at [416, 142] on input "text" at bounding box center [593, 147] width 388 height 22
type input "60042"
click at [650, 572] on button "Search" at bounding box center [683, 585] width 66 height 27
click at [675, 586] on button "Search" at bounding box center [683, 585] width 66 height 27
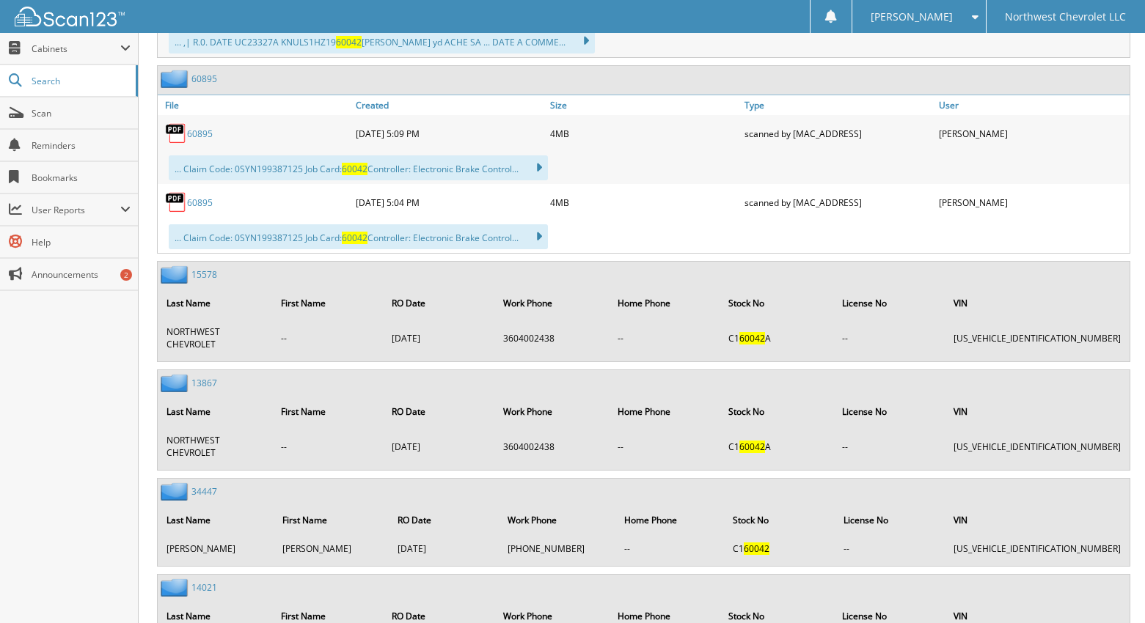
scroll to position [513, 0]
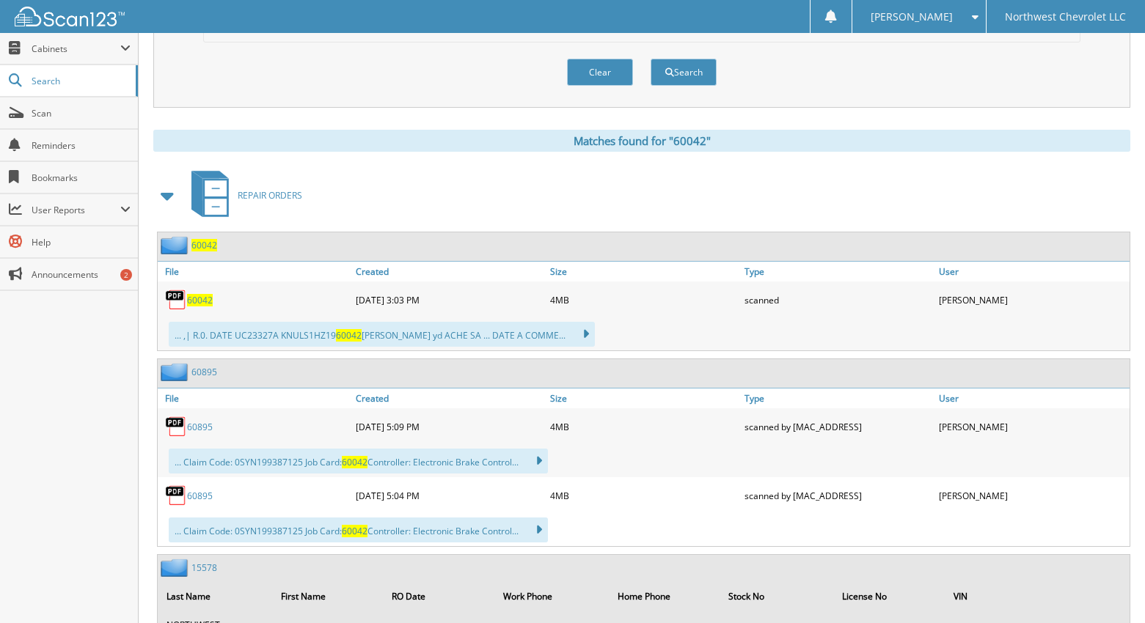
click at [194, 302] on span "60042" at bounding box center [200, 300] width 26 height 12
